Goal: Ask a question: Seek information or help from site administrators or community

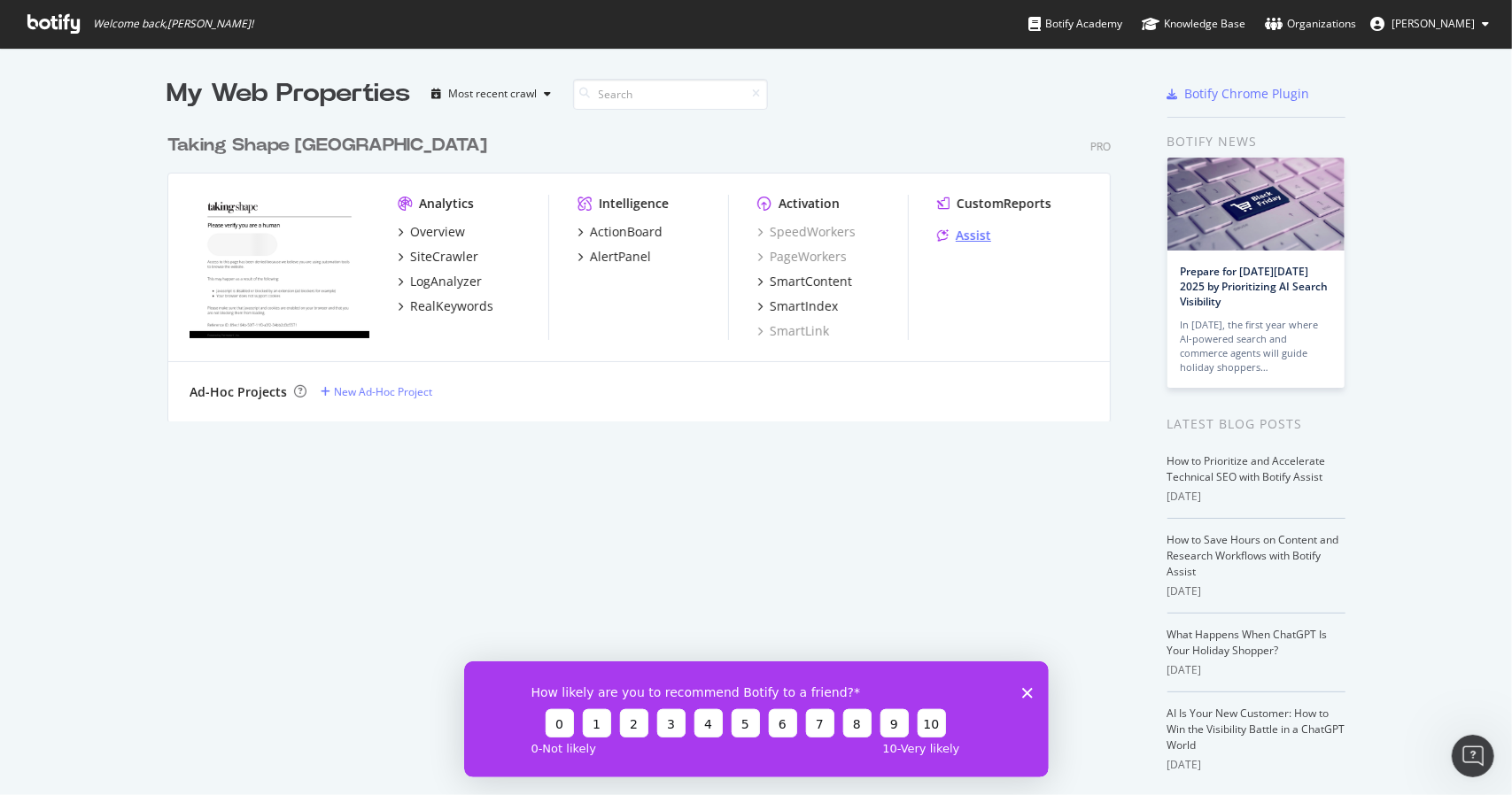
click at [957, 236] on div "Assist" at bounding box center [974, 235] width 36 height 18
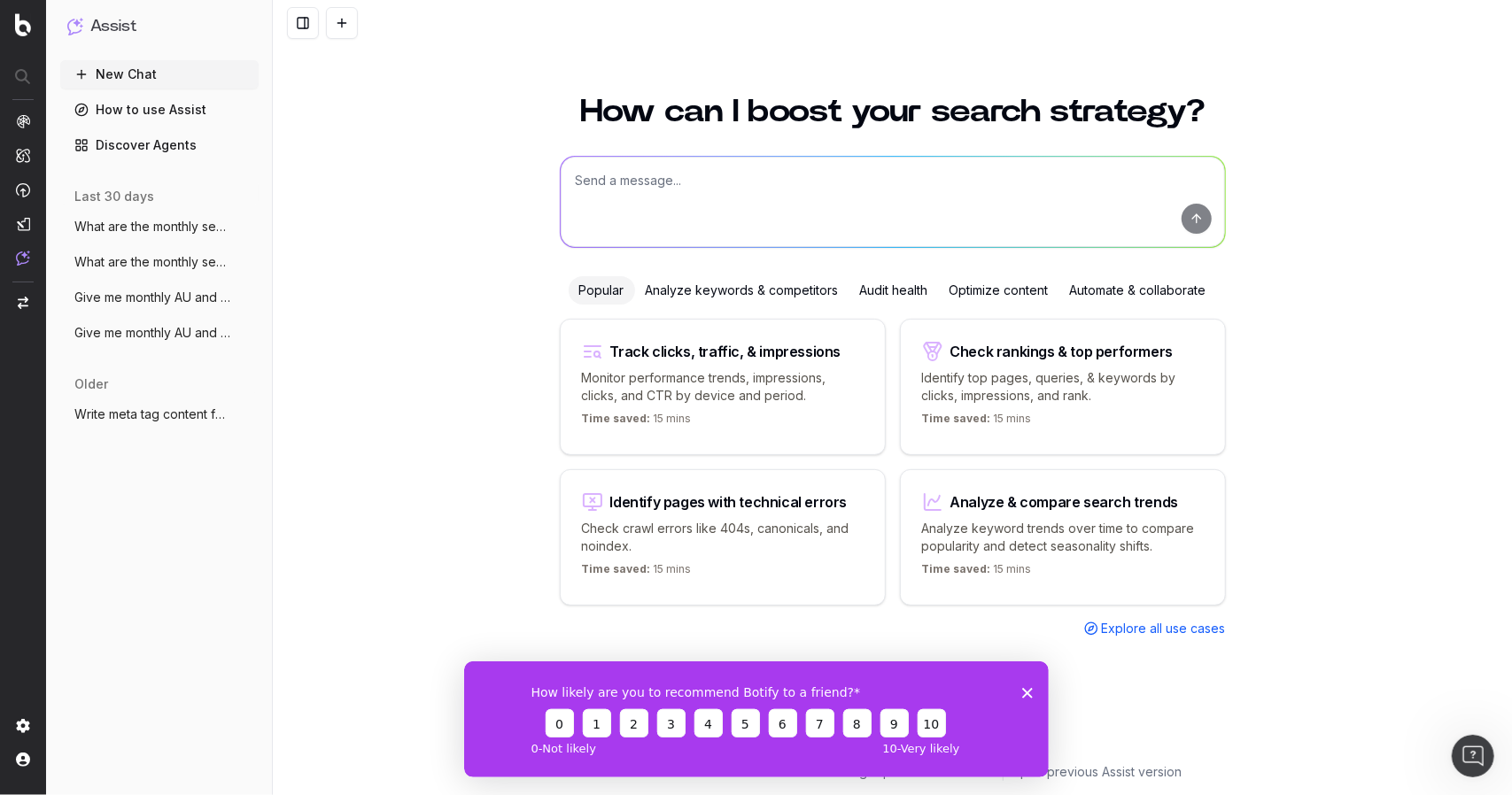
click at [590, 181] on textarea at bounding box center [892, 201] width 664 height 90
type textarea "What are associated keywords with lingerie, please list search volumes"
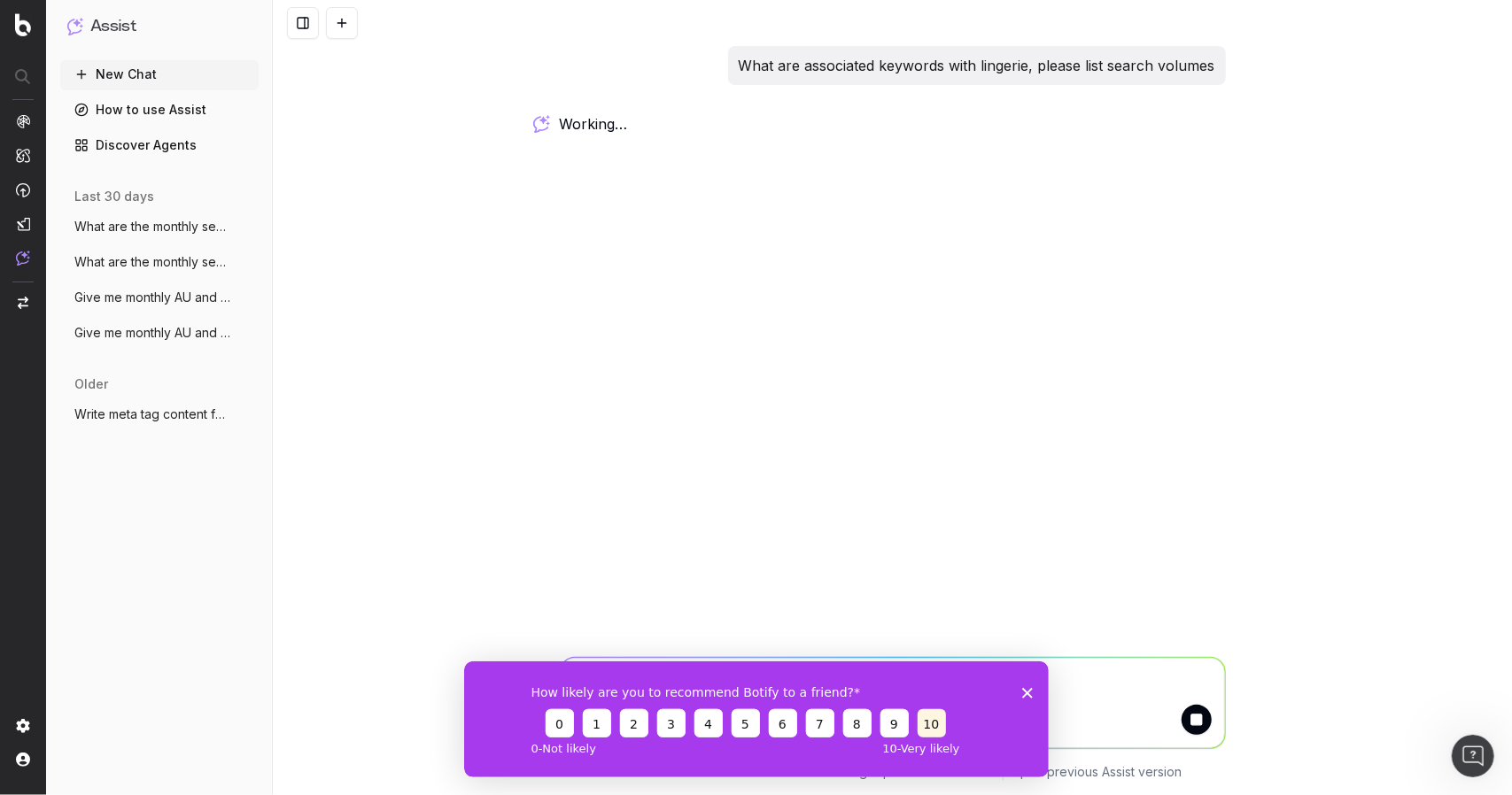
click at [939, 724] on button "10" at bounding box center [931, 723] width 29 height 29
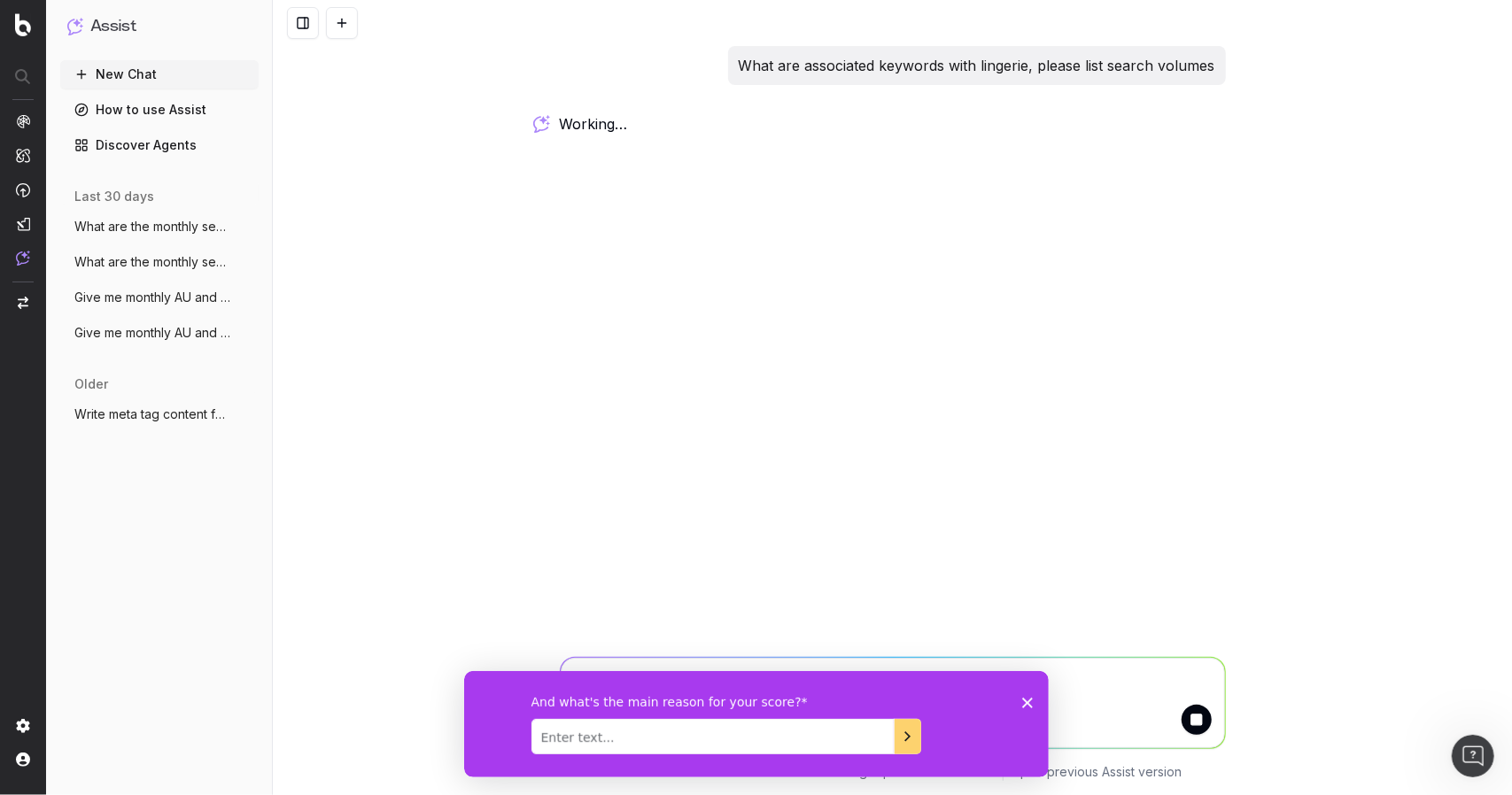
click at [709, 732] on textarea "Enter text..." at bounding box center [711, 736] width 363 height 36
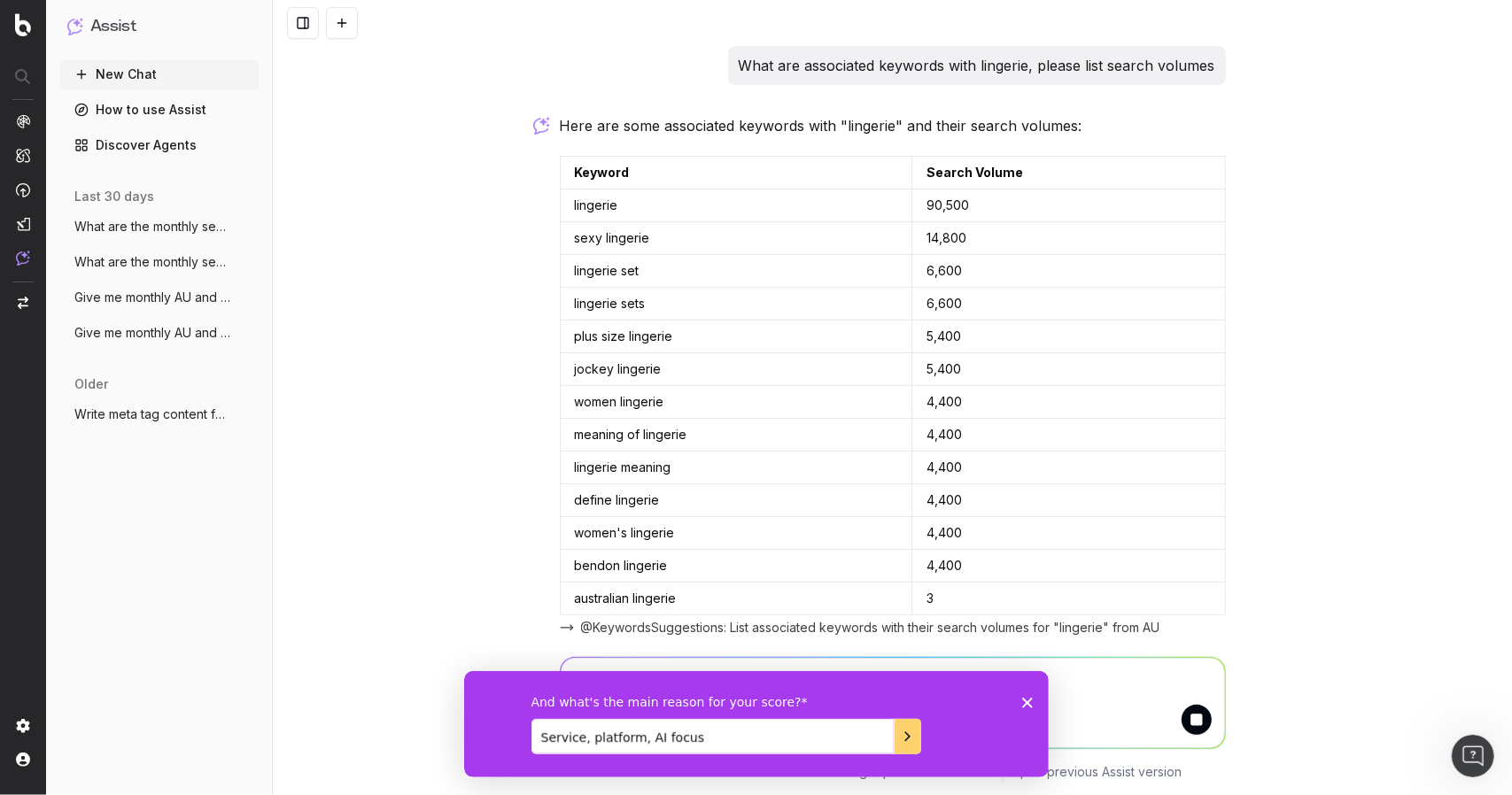
scroll to position [46, 0]
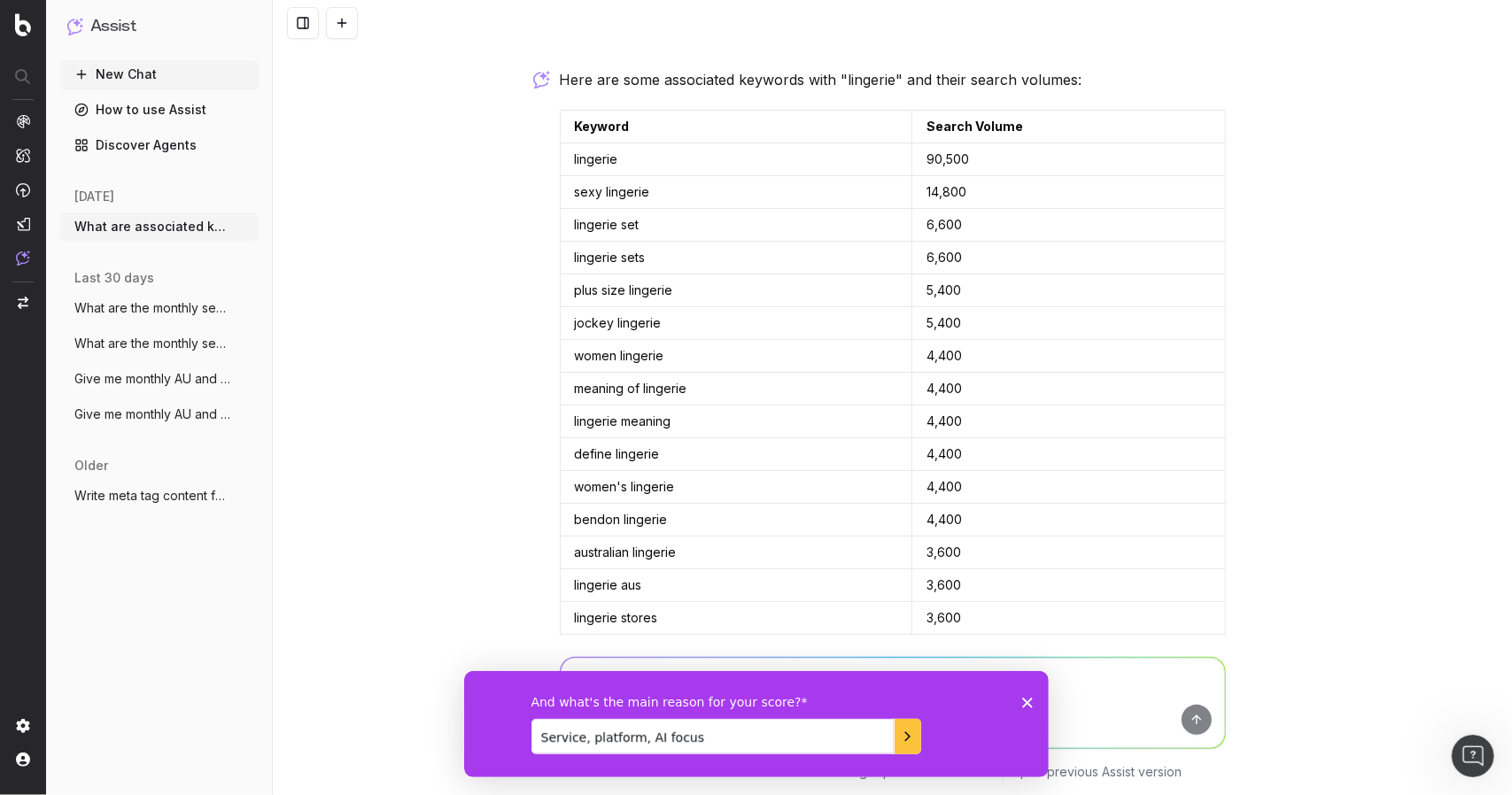
type textarea "Service, platform, AI focus"
click at [908, 739] on icon "Submit your response" at bounding box center [906, 736] width 14 height 14
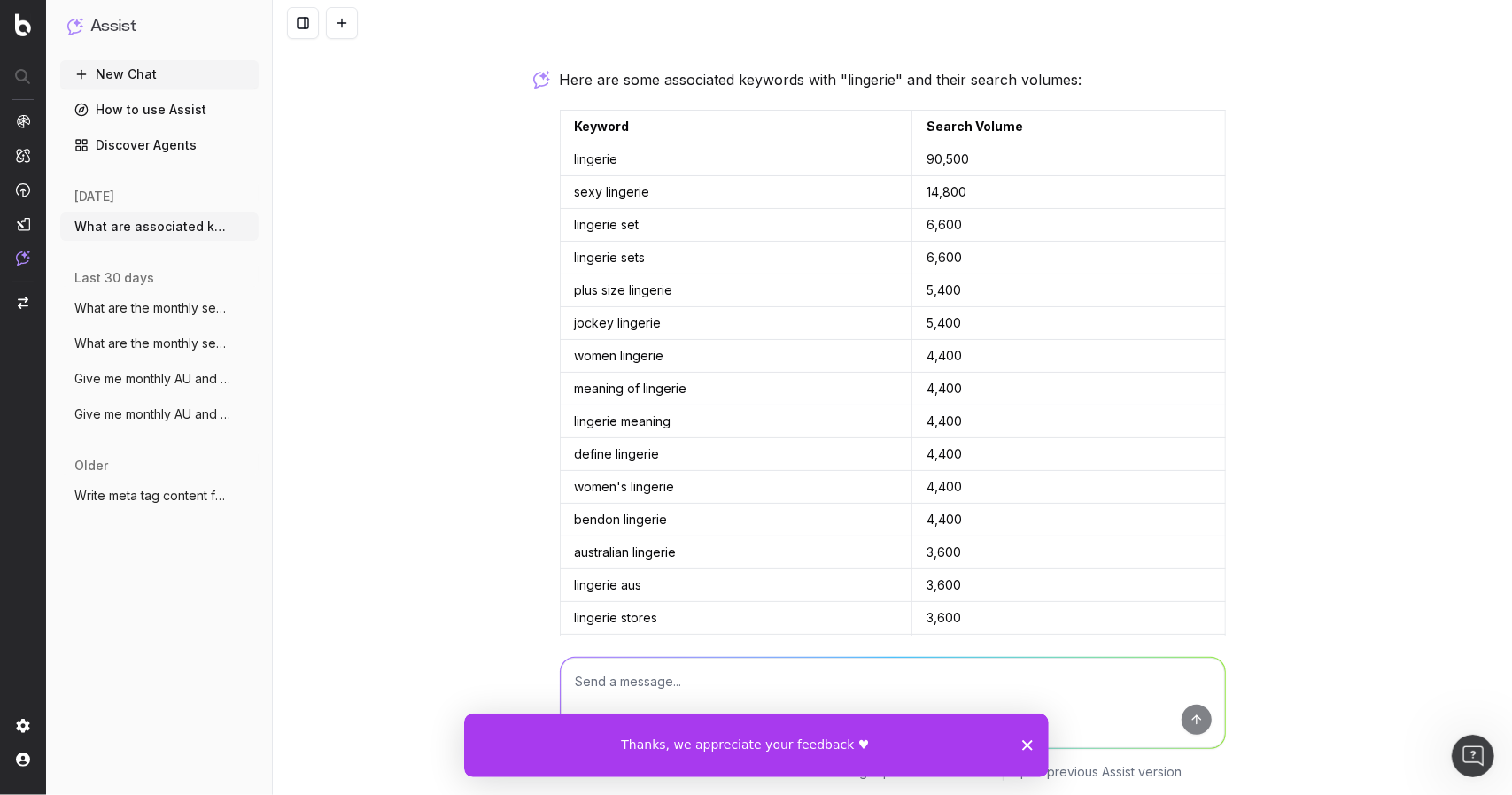
click at [1030, 741] on polygon "Close survey" at bounding box center [1027, 745] width 11 height 11
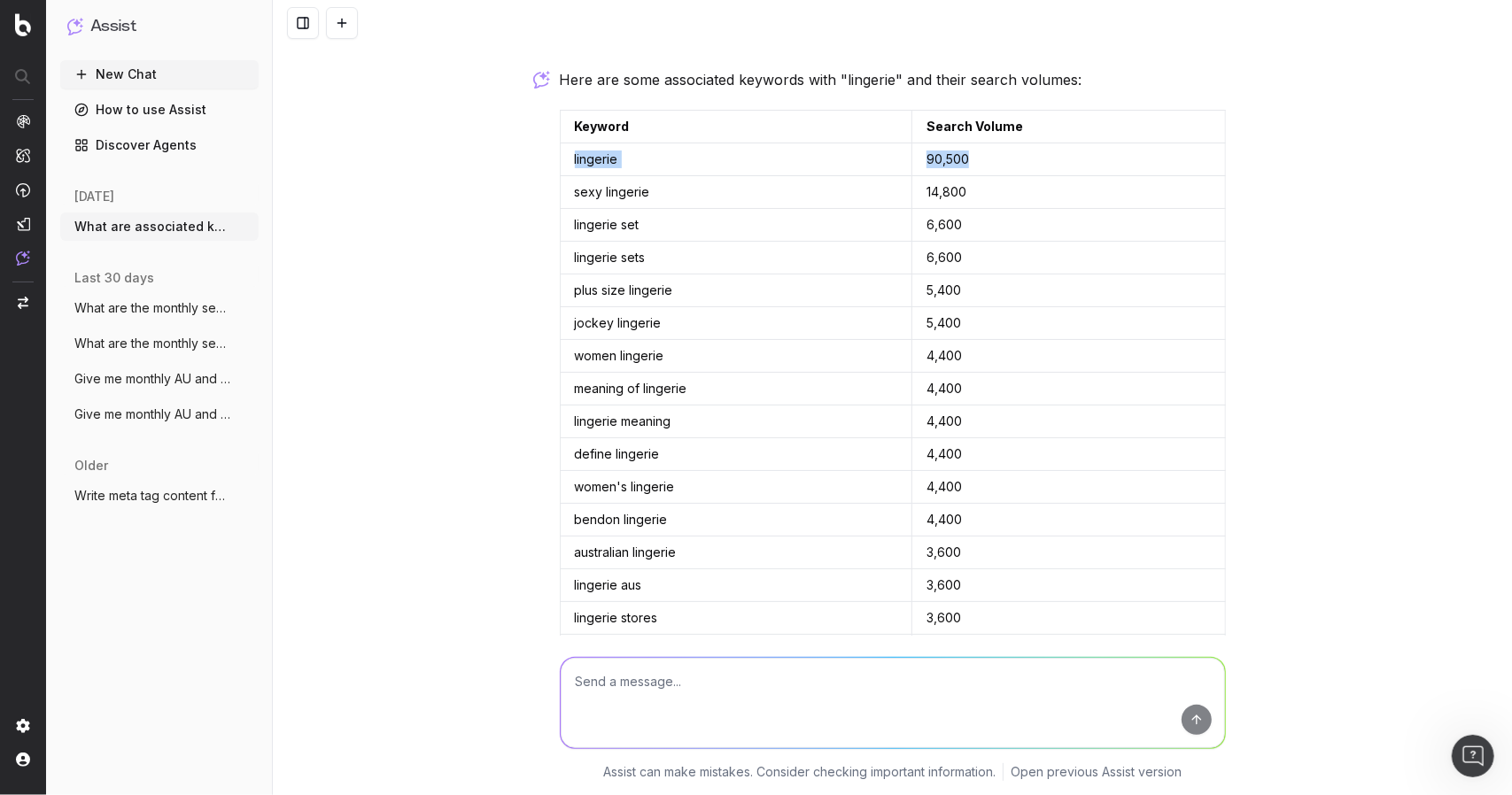
drag, startPoint x: 1080, startPoint y: 164, endPoint x: 553, endPoint y: 168, distance: 527.0
click at [560, 168] on tr "lingerie 90,500" at bounding box center [892, 160] width 665 height 33
